Goal: Task Accomplishment & Management: Manage account settings

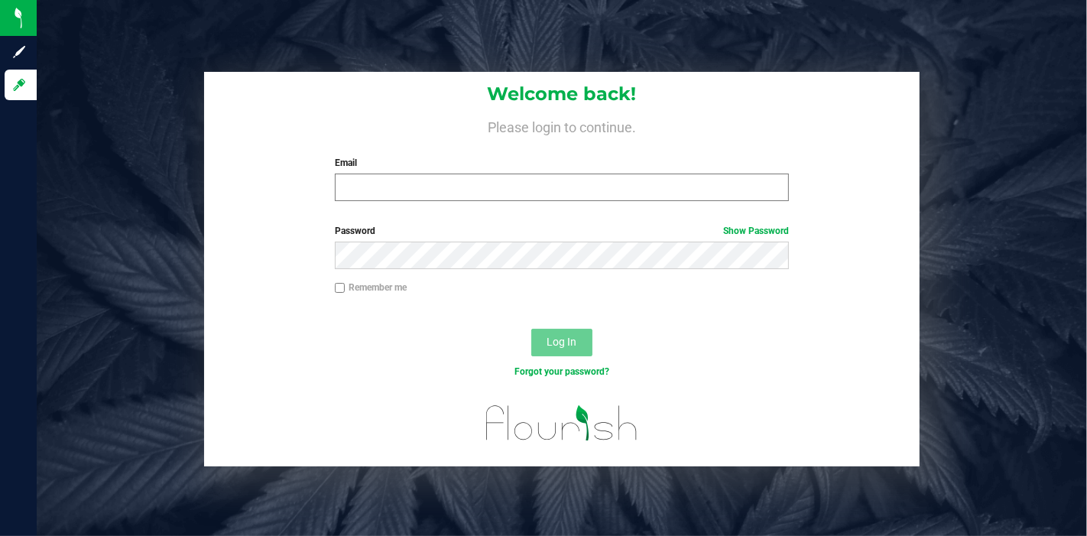
click at [598, 175] on div "Email Required Please format your email correctly." at bounding box center [561, 178] width 477 height 45
click at [592, 186] on input "Email" at bounding box center [562, 187] width 454 height 28
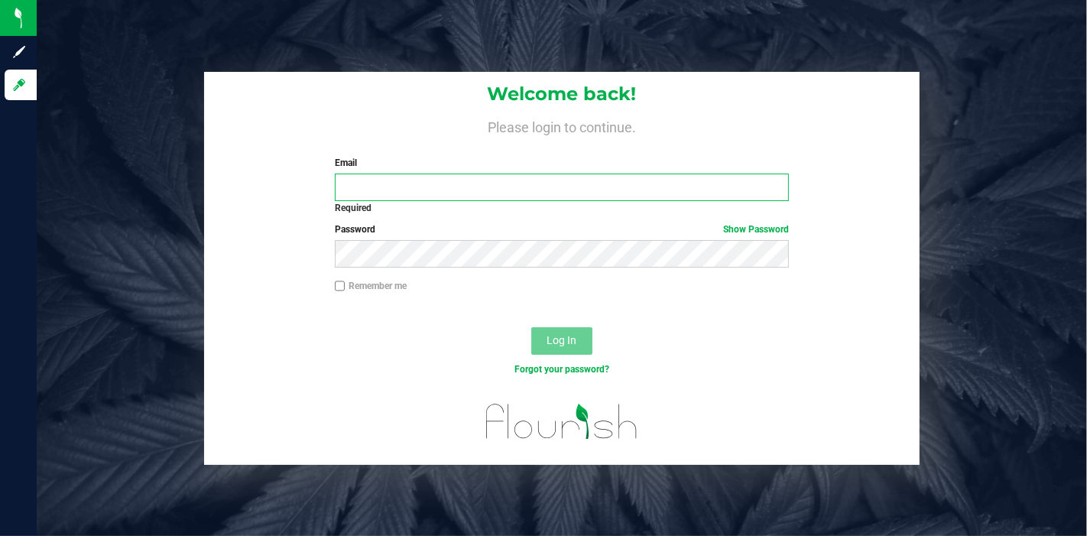
type input "[PERSON_NAME][EMAIL_ADDRESS][PERSON_NAME][DOMAIN_NAME]"
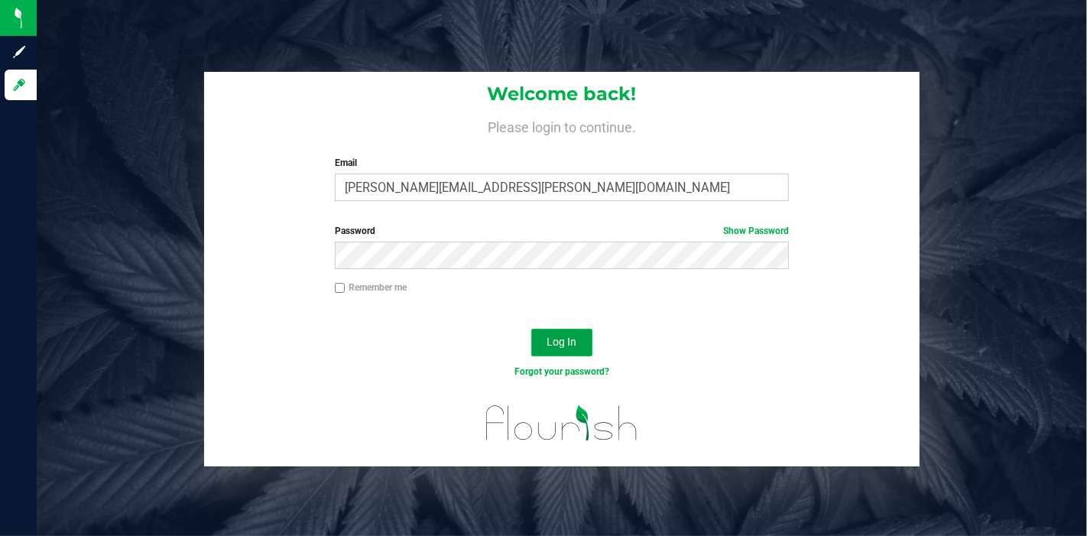
click at [556, 344] on span "Log In" at bounding box center [562, 342] width 30 height 12
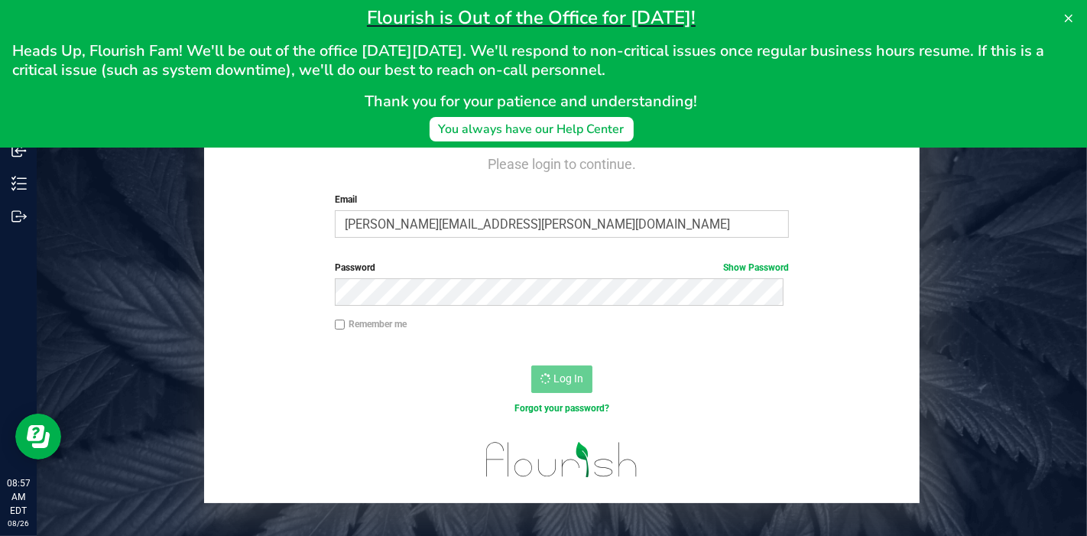
click at [340, 320] on input "Remember me" at bounding box center [340, 324] width 11 height 11
checkbox input "true"
click at [1071, 15] on icon at bounding box center [1069, 19] width 8 height 8
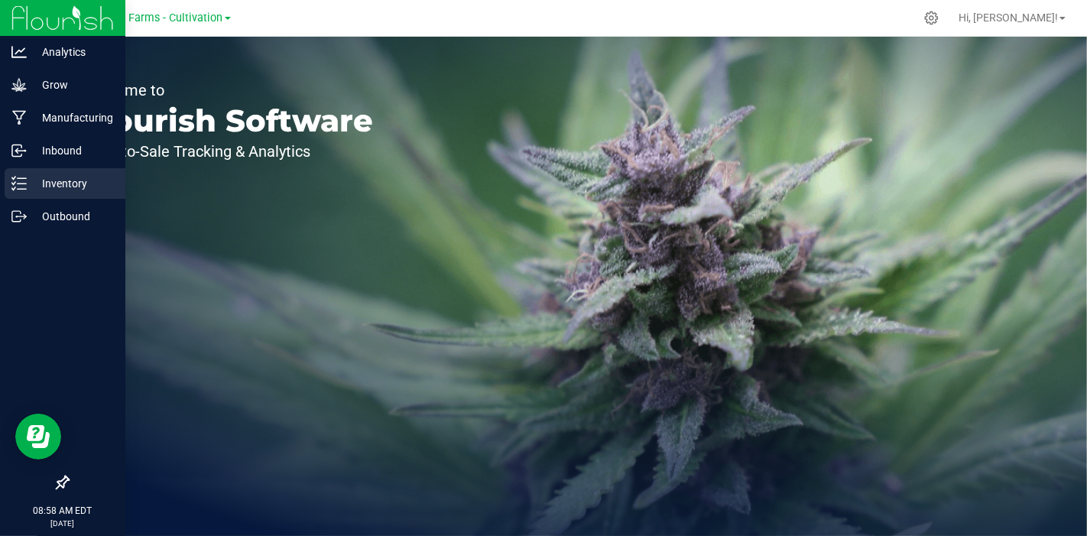
click at [56, 177] on p "Inventory" at bounding box center [73, 183] width 92 height 18
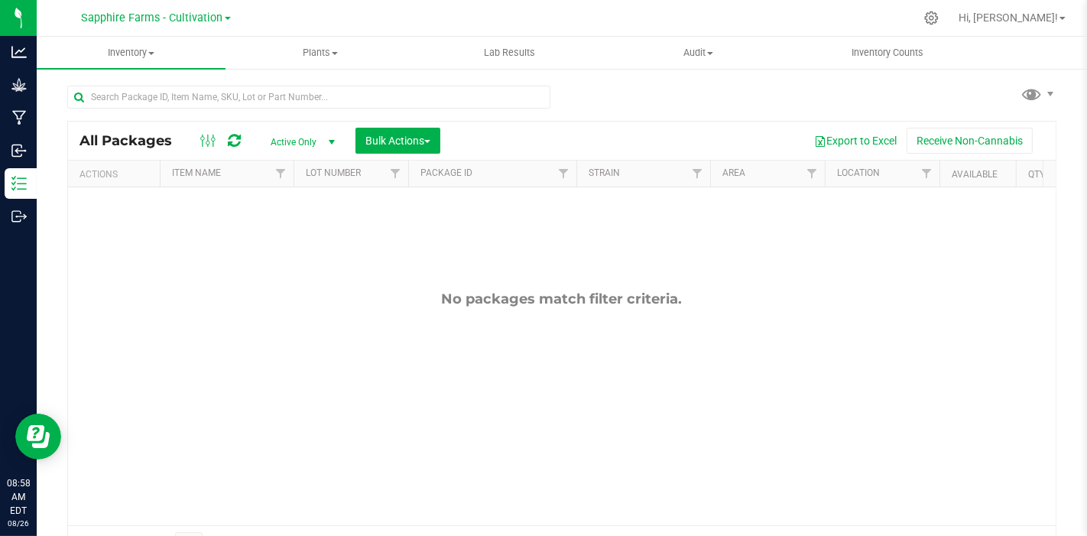
click at [228, 23] on link "Sapphire Farms - Cultivation" at bounding box center [156, 17] width 149 height 15
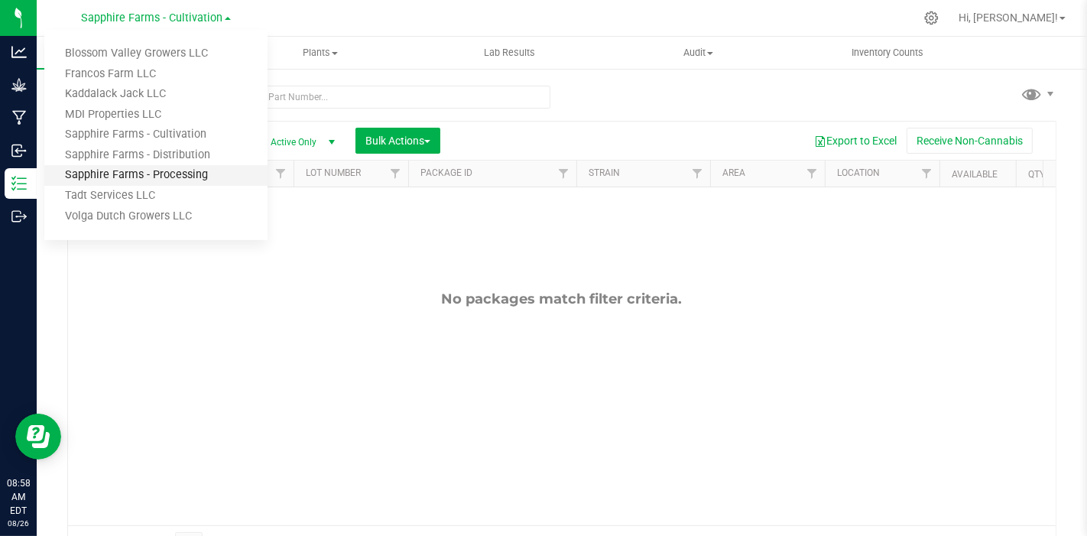
click at [203, 173] on link "Sapphire Farms - Processing" at bounding box center [155, 175] width 223 height 21
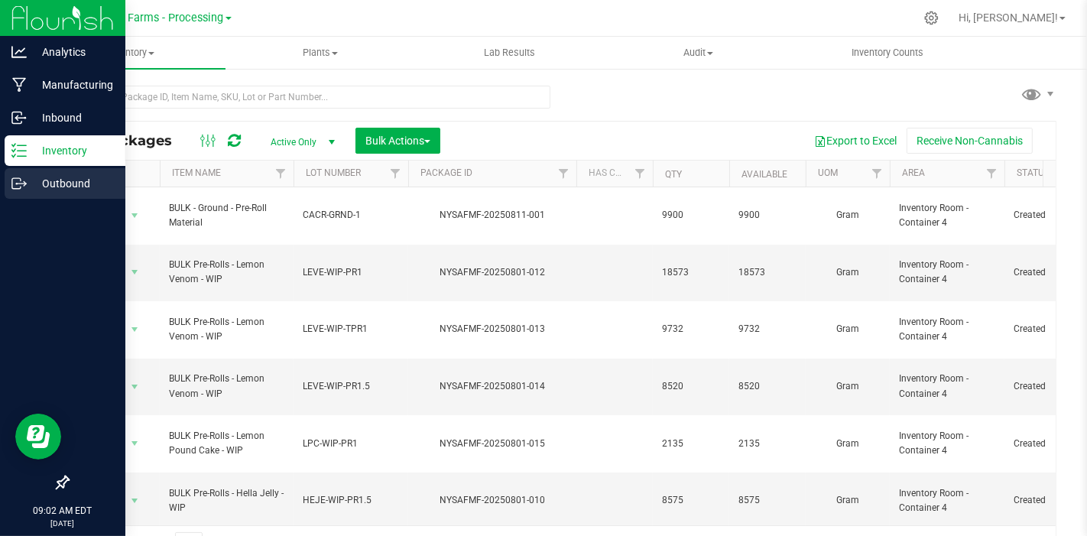
click at [24, 183] on line at bounding box center [22, 183] width 8 height 0
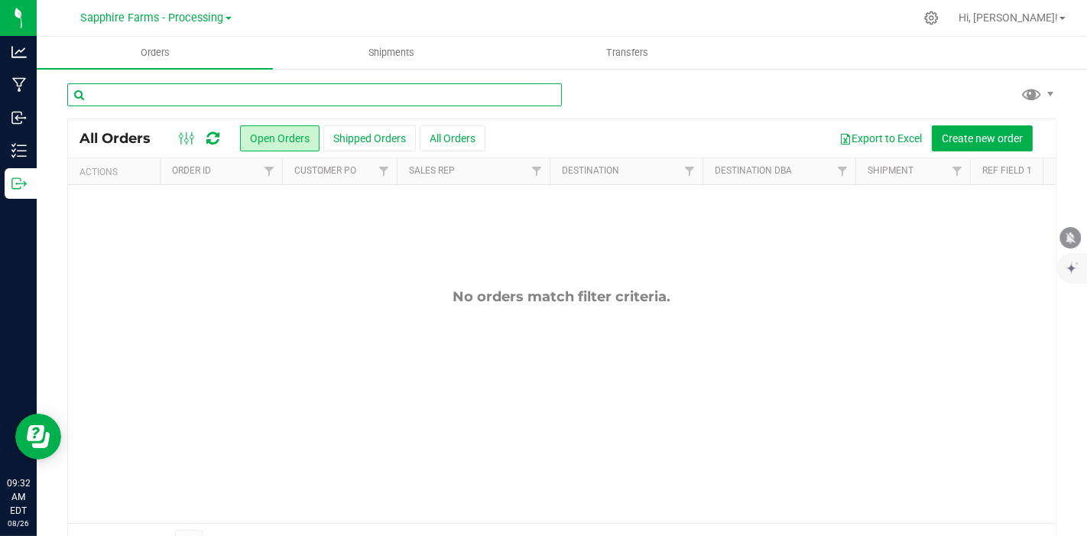
click at [240, 93] on input "text" at bounding box center [314, 94] width 495 height 23
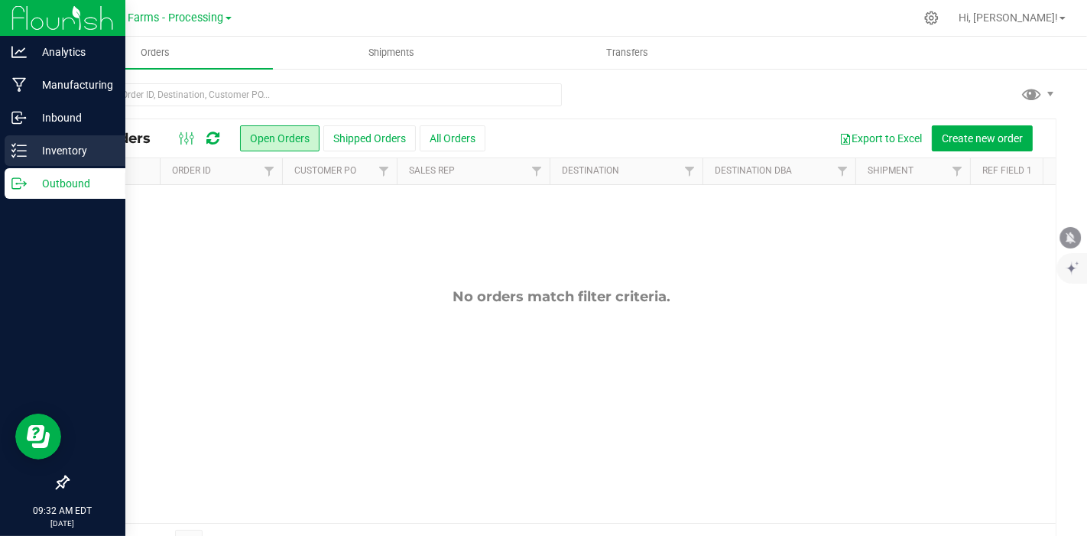
click at [34, 143] on p "Inventory" at bounding box center [73, 150] width 92 height 18
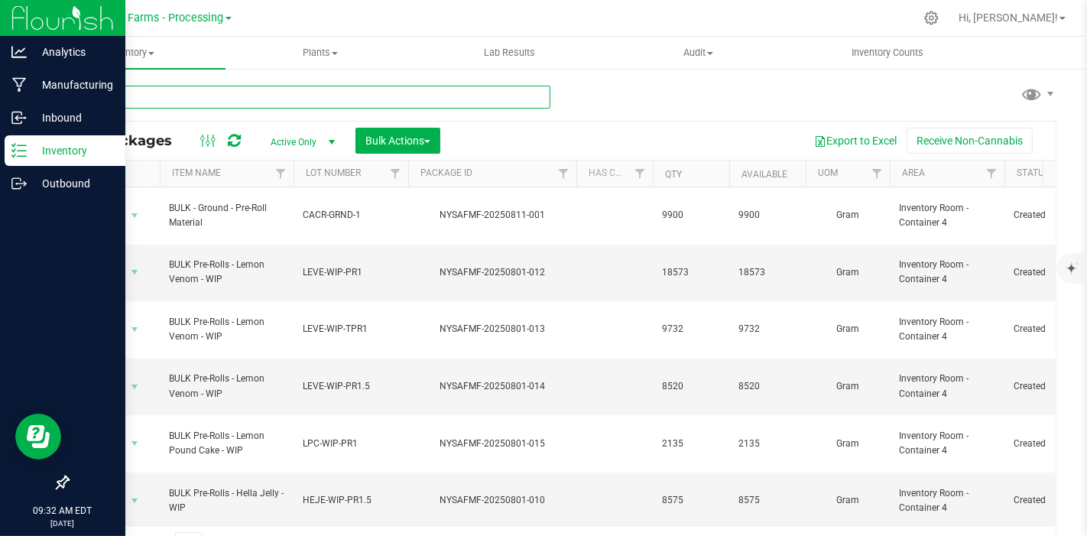
click at [275, 97] on input "text" at bounding box center [308, 97] width 483 height 23
paste input "20250731-001"
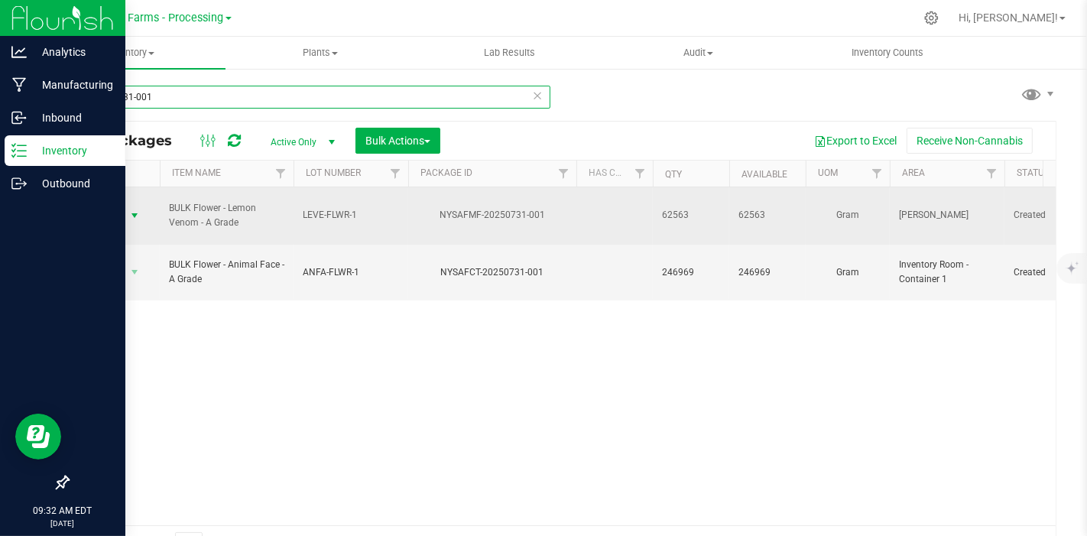
type input "20250731-001"
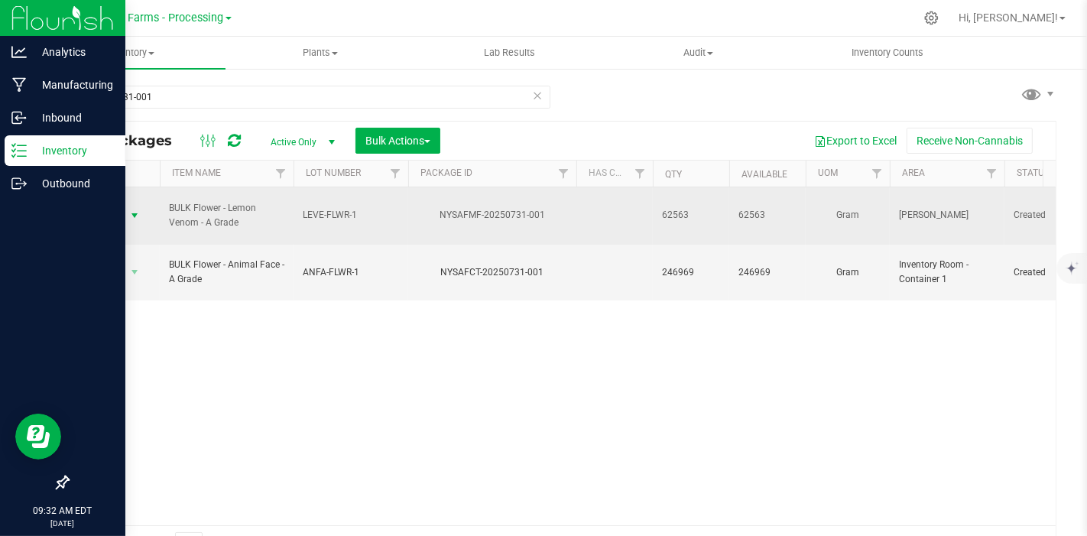
click at [131, 209] on span "select" at bounding box center [134, 215] width 12 height 12
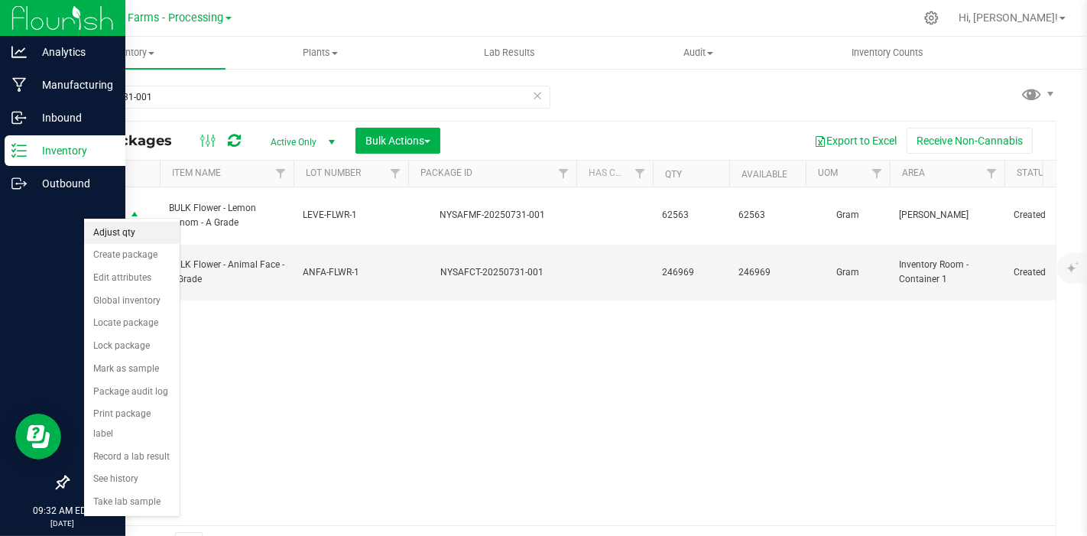
click at [128, 229] on li "Adjust qty" at bounding box center [132, 233] width 96 height 23
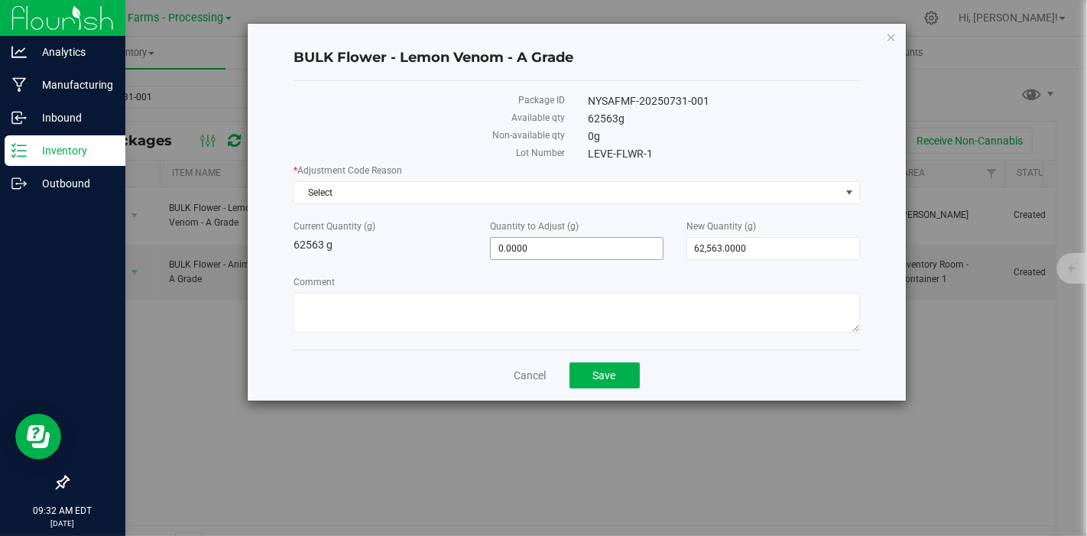
click at [567, 248] on span "0.0000 0" at bounding box center [576, 248] width 173 height 23
click at [567, 248] on input "0" at bounding box center [577, 248] width 172 height 21
type input "1394"
type input "1,394.0000"
type input "63,957.0000"
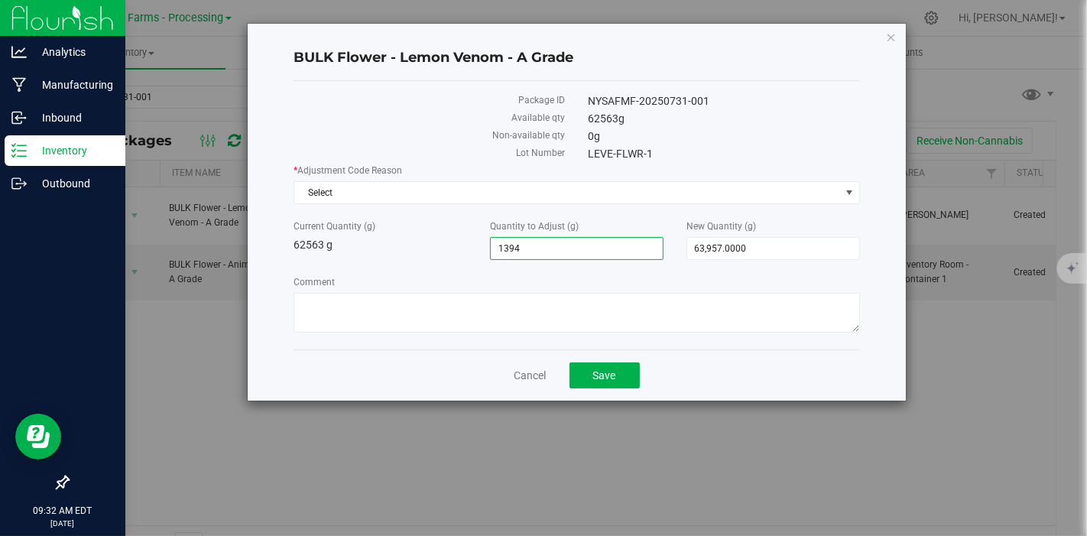
click at [782, 128] on div "0 g" at bounding box center [724, 136] width 294 height 16
drag, startPoint x: 556, startPoint y: 245, endPoint x: 423, endPoint y: 261, distance: 134.7
click at [423, 261] on div "* Adjustment Code Reason Select Select Depleted Inventory Audit Mistake Moistur…" at bounding box center [576, 250] width 566 height 173
type input "62,563.0000"
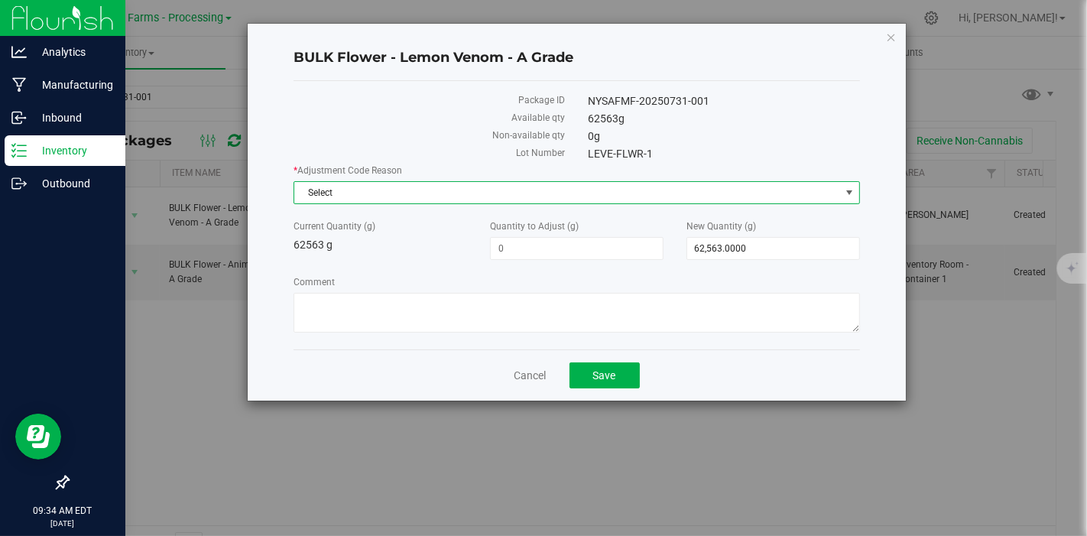
click at [443, 193] on span "Select" at bounding box center [566, 192] width 545 height 21
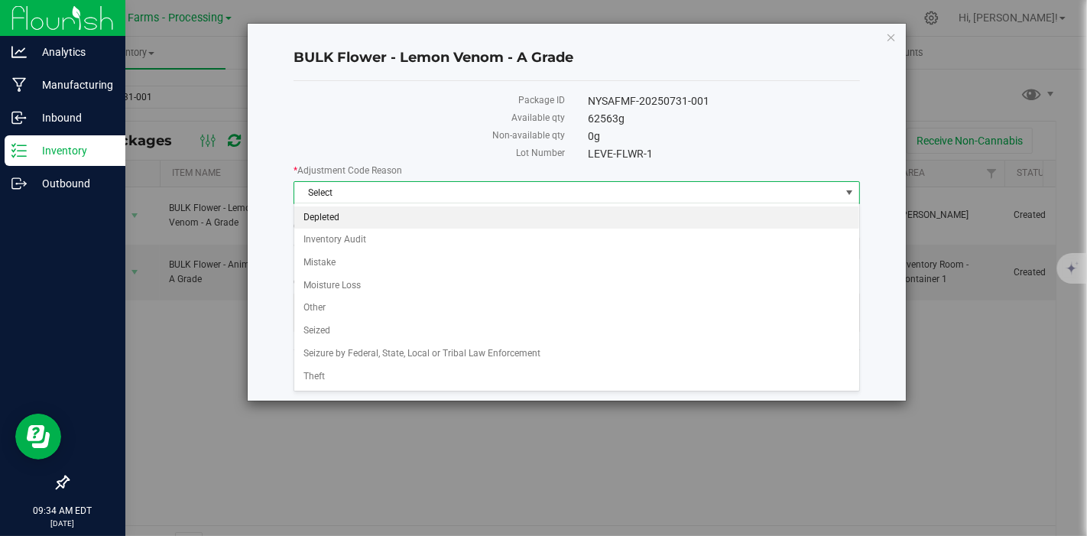
click at [406, 221] on li "Depleted" at bounding box center [576, 217] width 565 height 23
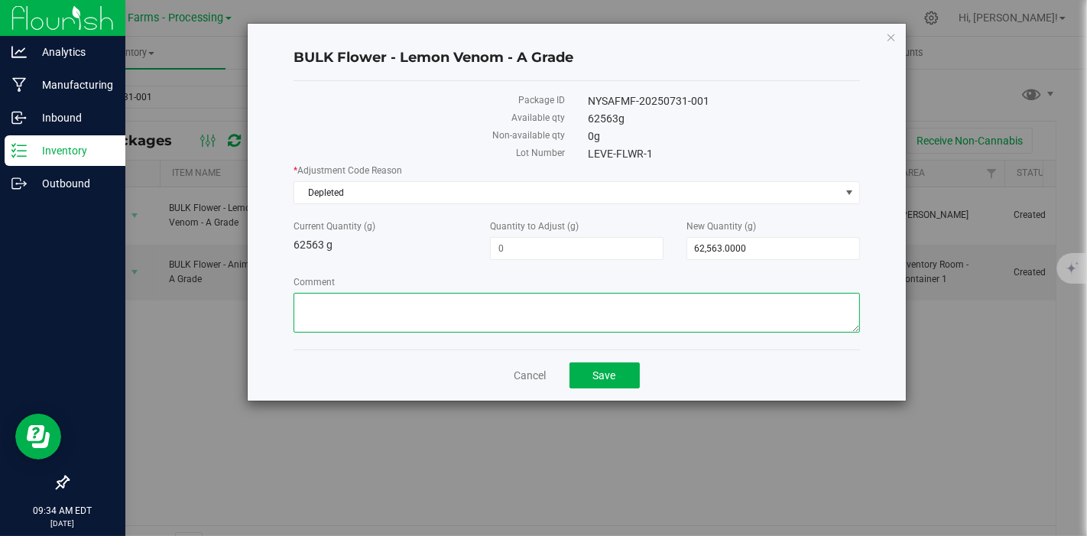
click at [434, 310] on textarea "Comment" at bounding box center [576, 313] width 566 height 40
type textarea "u"
type textarea "Used for bulk sale"
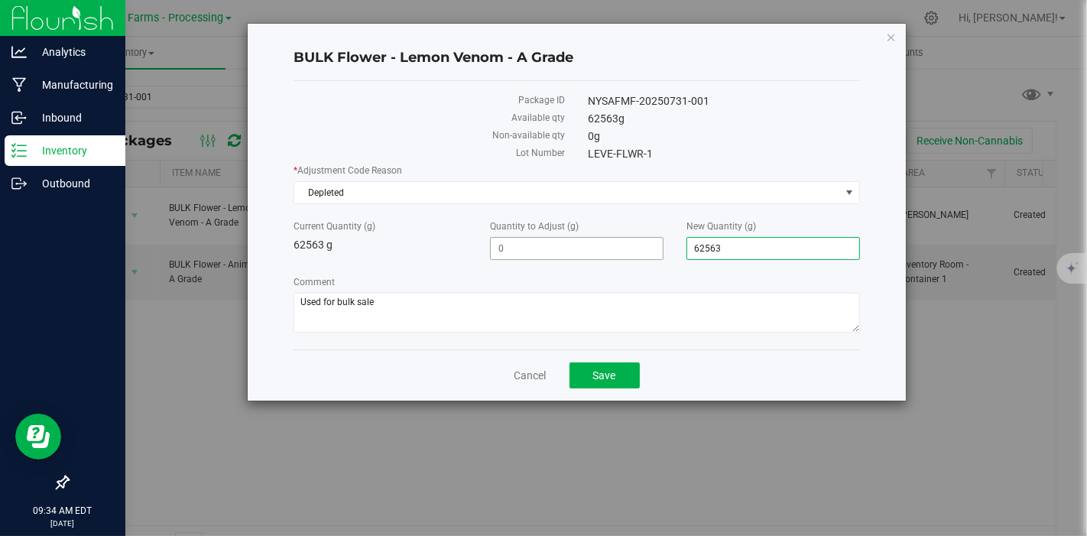
drag, startPoint x: 766, startPoint y: 245, endPoint x: 635, endPoint y: 242, distance: 130.7
click at [635, 242] on div "Current Quantity (g) 62563 g Quantity to Adjust (g) New Quantity (g) 62,563.000…" at bounding box center [576, 239] width 589 height 41
type input "61169"
type input "-1,394.0000"
type input "61,169.0000"
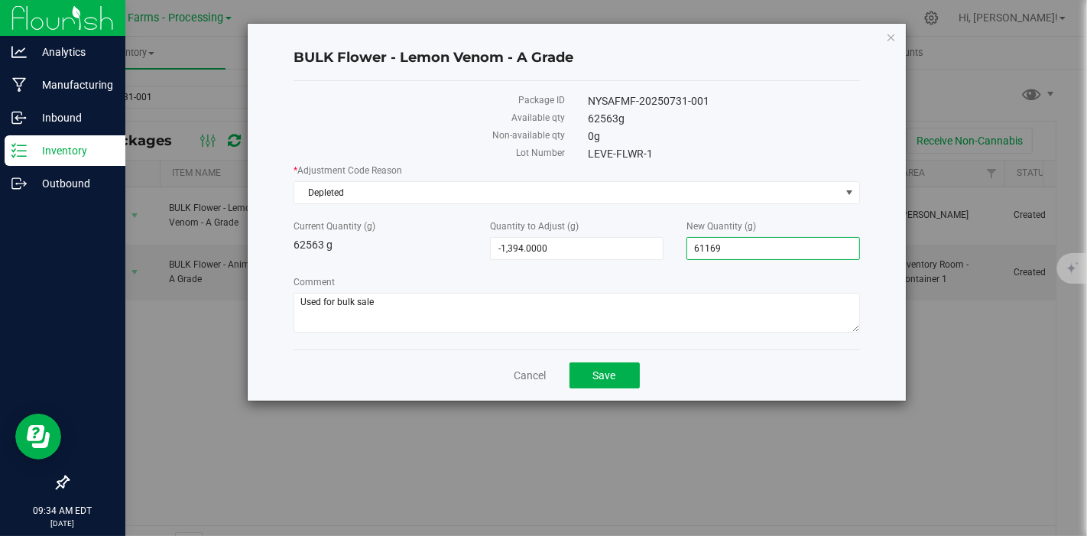
click at [572, 278] on label "Comment" at bounding box center [576, 282] width 566 height 14
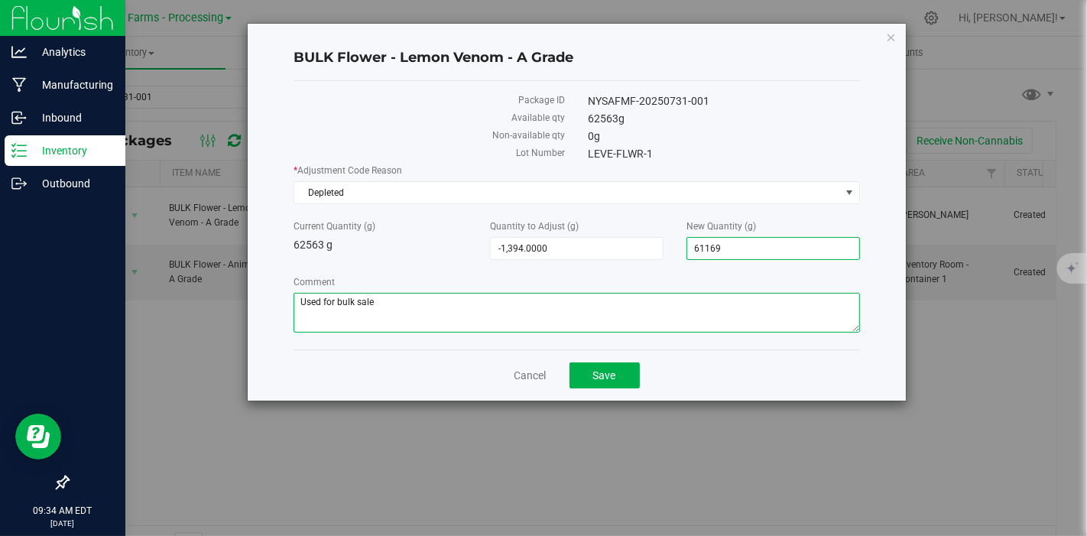
click at [572, 293] on textarea "Comment" at bounding box center [576, 313] width 566 height 40
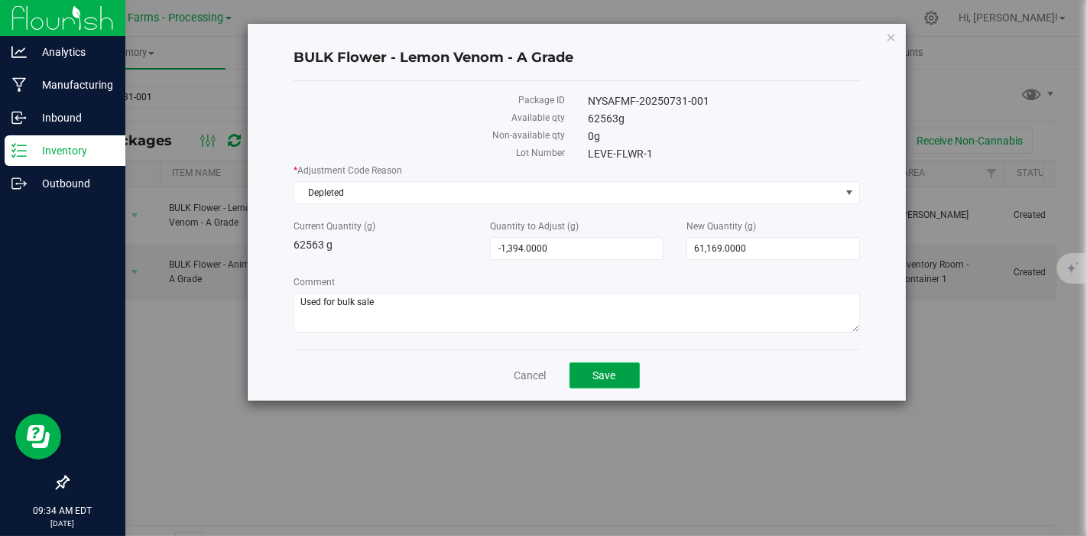
click at [611, 370] on span "Save" at bounding box center [604, 375] width 23 height 12
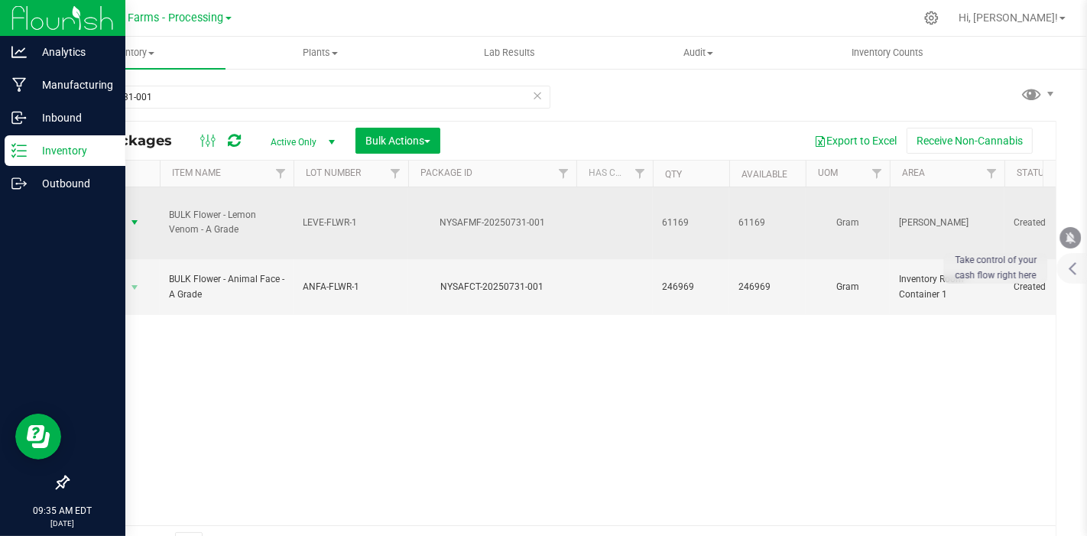
click at [135, 216] on span "select" at bounding box center [134, 222] width 12 height 12
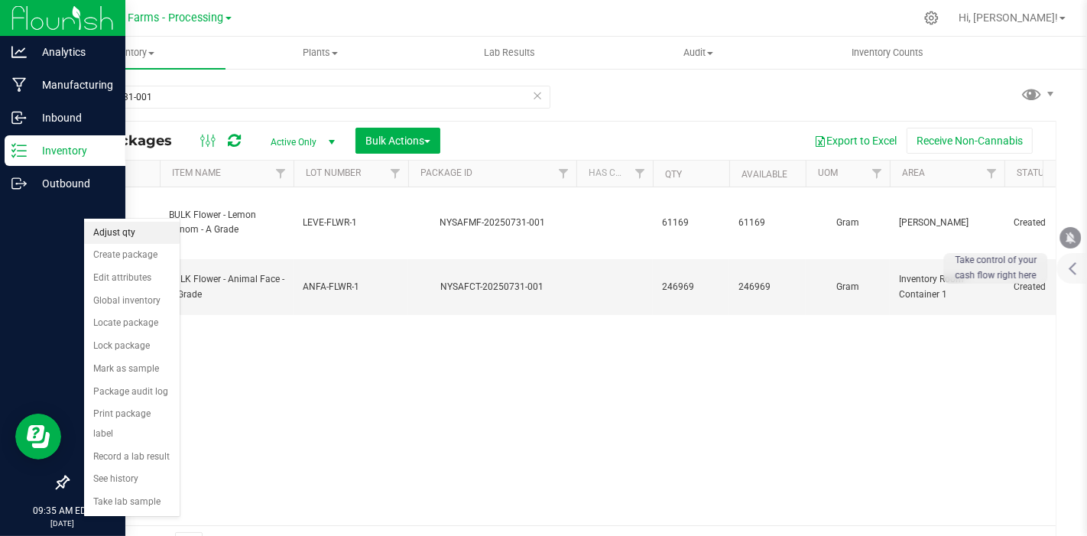
click at [133, 230] on li "Adjust qty" at bounding box center [132, 233] width 96 height 23
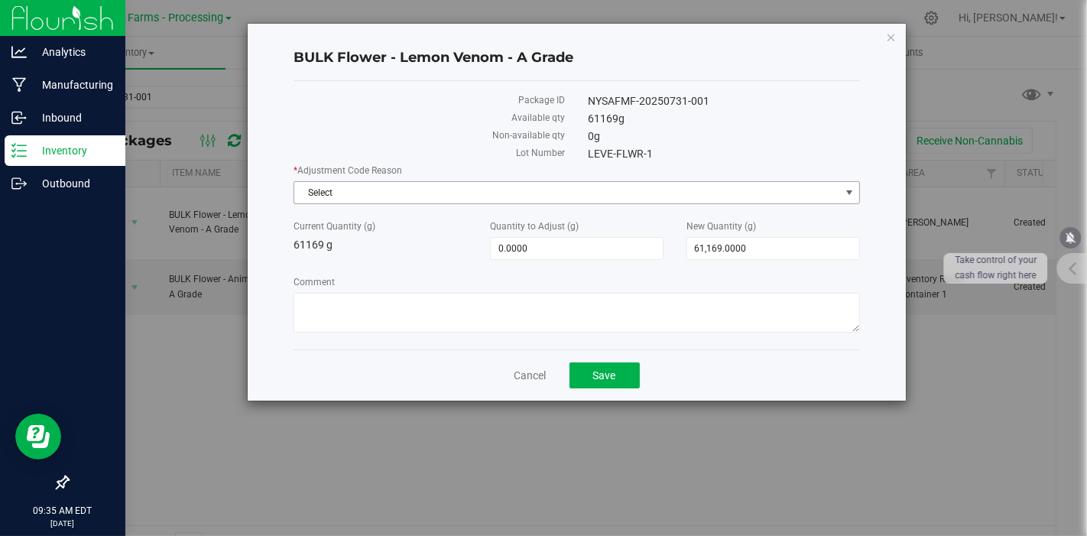
click at [363, 190] on span "Select" at bounding box center [566, 192] width 545 height 21
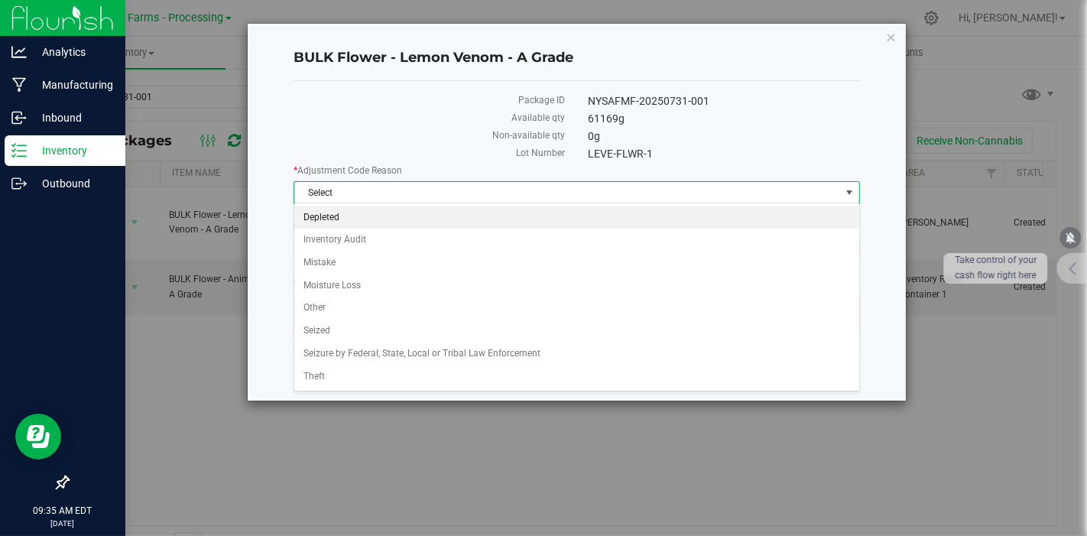
click at [355, 215] on li "Depleted" at bounding box center [576, 217] width 565 height 23
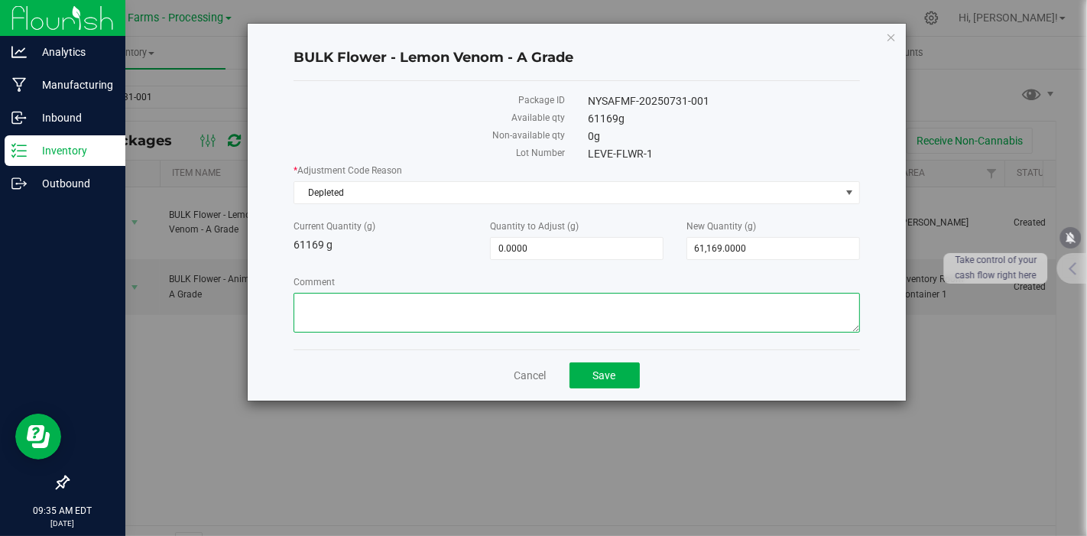
drag, startPoint x: 418, startPoint y: 308, endPoint x: 426, endPoint y: 302, distance: 9.8
click at [419, 308] on textarea "Comment" at bounding box center [576, 313] width 566 height 40
type textarea "M"
type textarea "S"
type textarea "Used for sale"
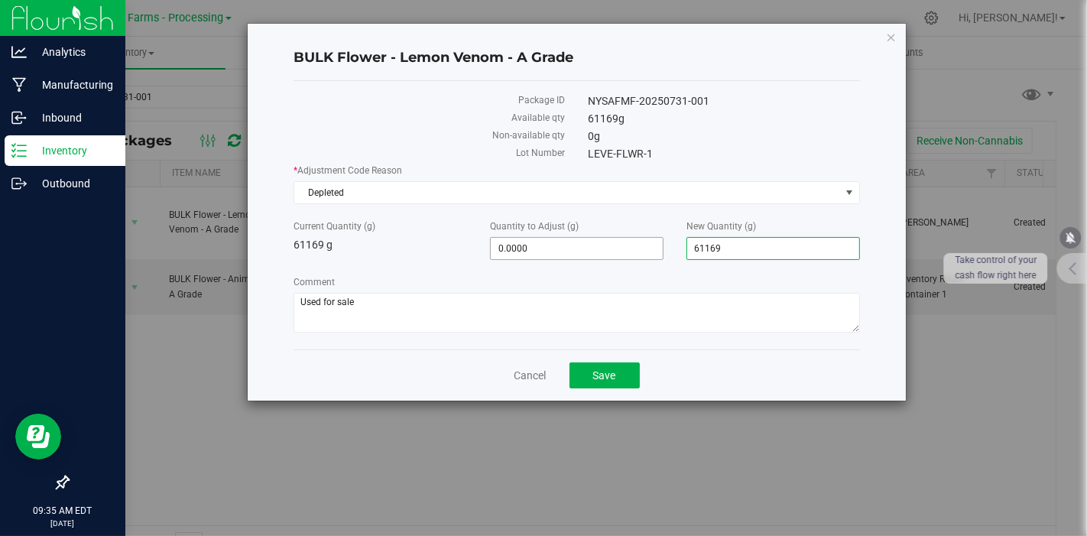
drag, startPoint x: 785, startPoint y: 251, endPoint x: 637, endPoint y: 250, distance: 147.5
click at [637, 250] on div "Current Quantity (g) 61169 g Quantity to Adjust (g) 0.0000 0 New Quantity (g) 6…" at bounding box center [576, 239] width 589 height 41
type input "60700"
type input "-469.0000"
type input "60,700.0000"
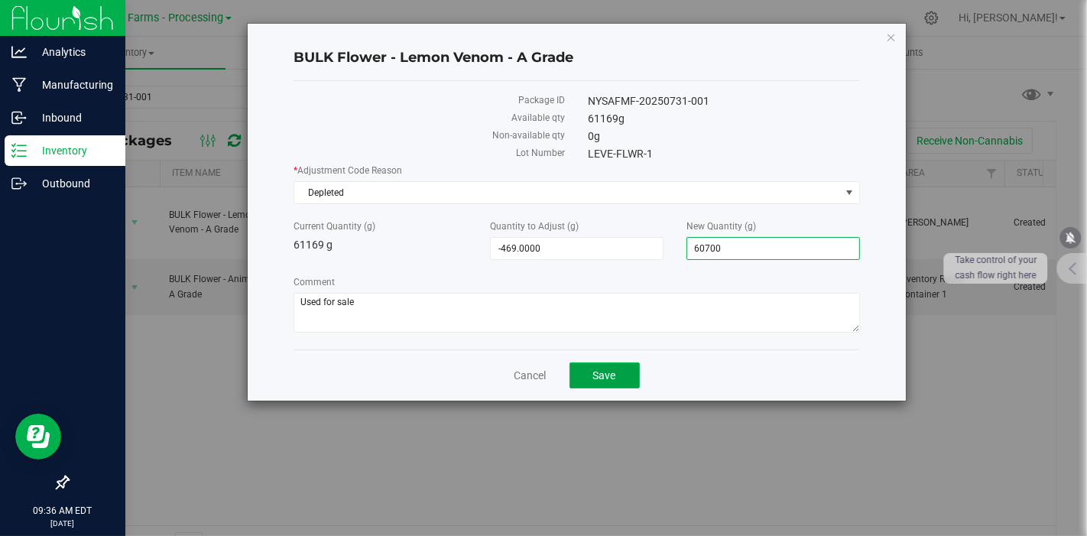
click at [605, 375] on span "Save" at bounding box center [604, 375] width 23 height 12
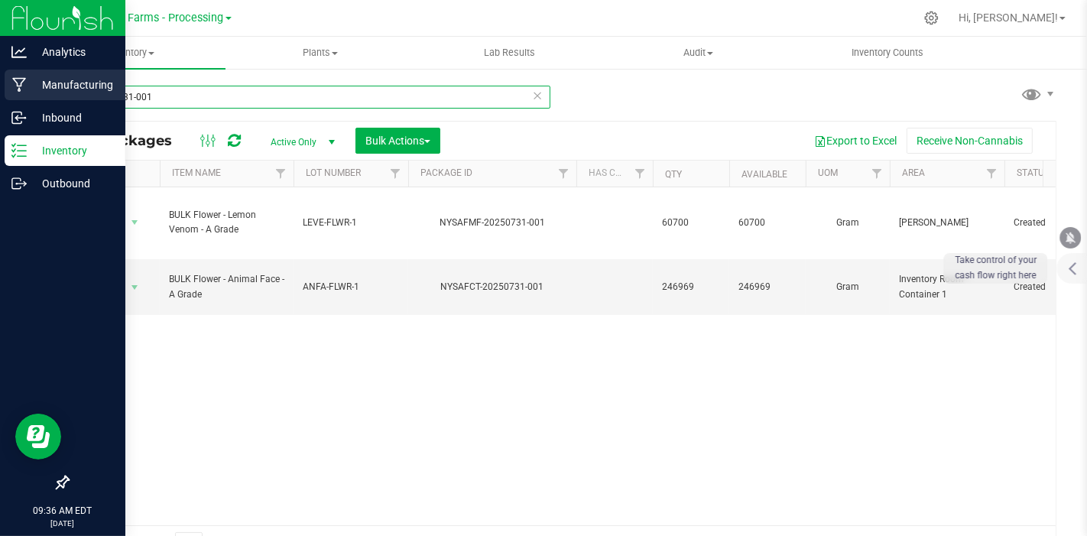
drag, startPoint x: 209, startPoint y: 102, endPoint x: 35, endPoint y: 92, distance: 173.7
click at [35, 92] on div "Analytics Manufacturing Inbound Inventory Outbound 09:36 AM EDT [DATE] 08/26 Sa…" at bounding box center [543, 268] width 1087 height 536
paste input "26-019"
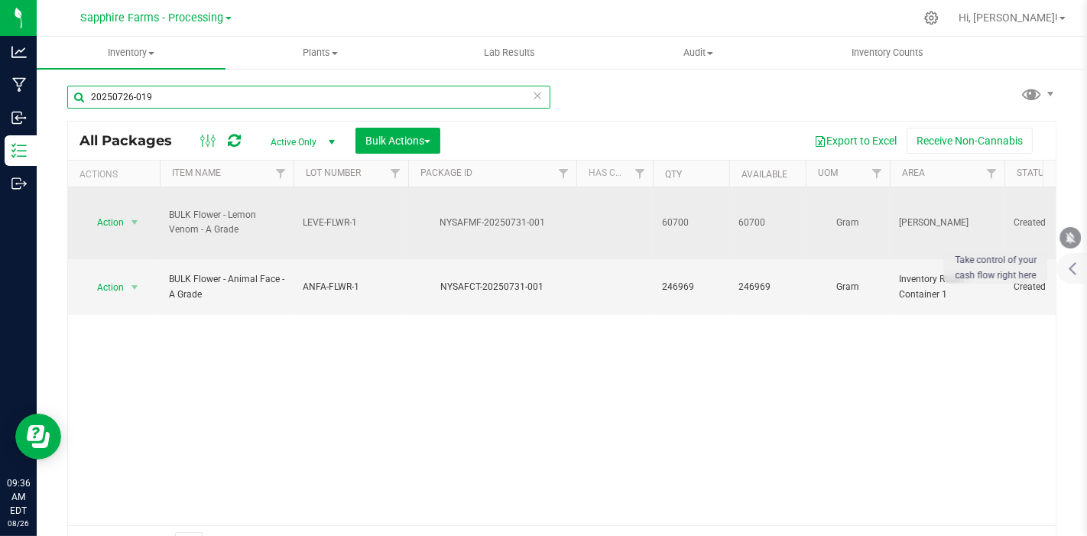
type input "20250726-019"
